Goal: Information Seeking & Learning: Learn about a topic

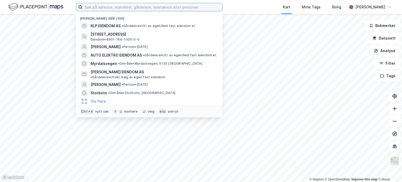
click at [118, 8] on input at bounding box center [152, 7] width 140 height 8
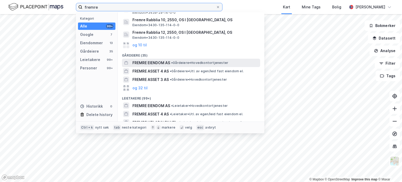
scroll to position [79, 0]
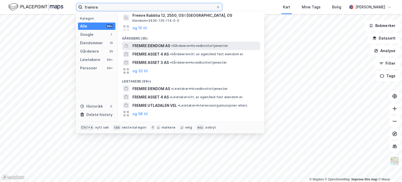
type input "fremre"
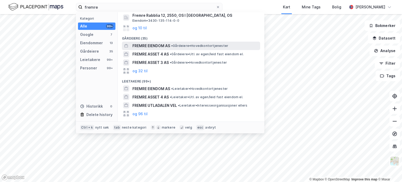
click at [169, 47] on span "FREMRE EIENDOM AS" at bounding box center [151, 46] width 38 height 6
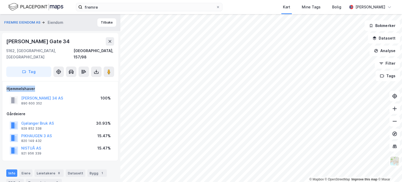
drag, startPoint x: 7, startPoint y: 81, endPoint x: 35, endPoint y: 83, distance: 27.8
click at [35, 86] on div "Hjemmelshaver" at bounding box center [60, 89] width 107 height 6
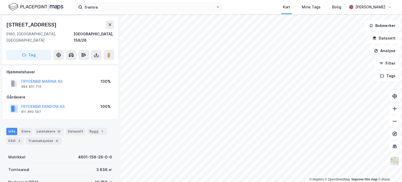
scroll to position [2, 0]
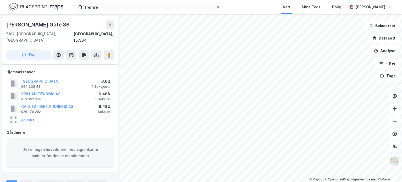
scroll to position [2, 0]
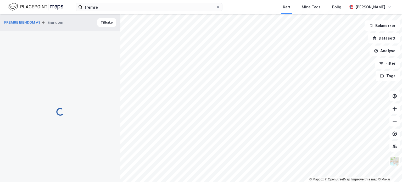
scroll to position [3, 0]
